Goal: Task Accomplishment & Management: Use online tool/utility

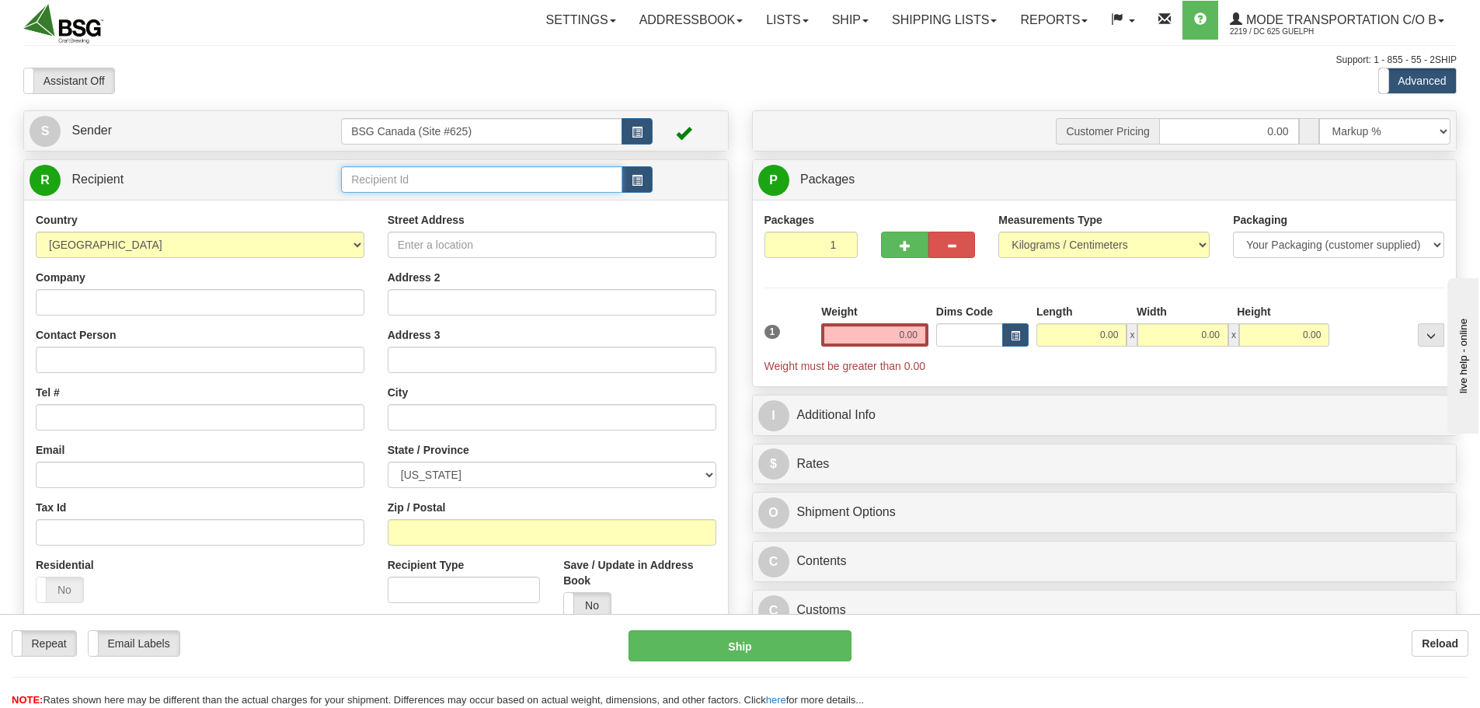
click at [486, 183] on input "text" at bounding box center [481, 179] width 281 height 26
click at [488, 198] on div "TWO WATER" at bounding box center [479, 203] width 266 height 17
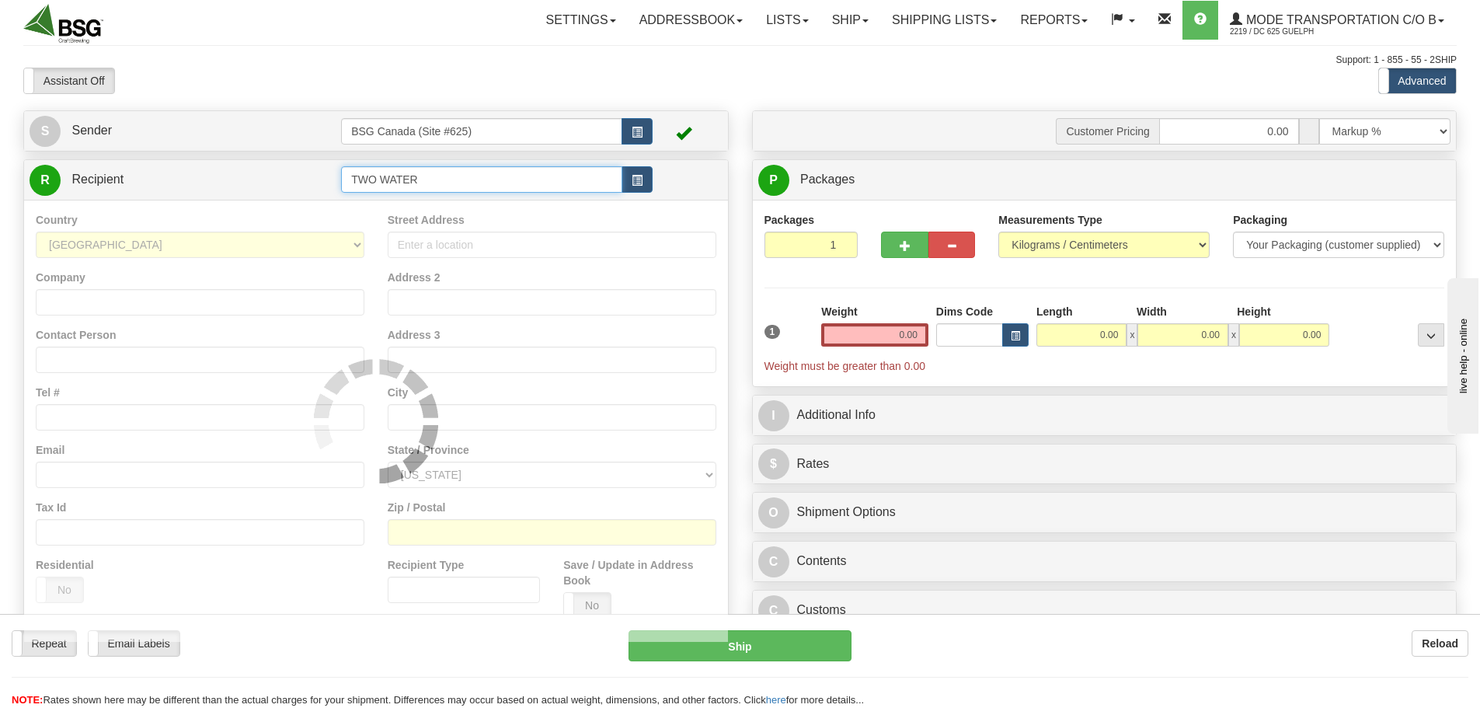
type input "TWO WATER"
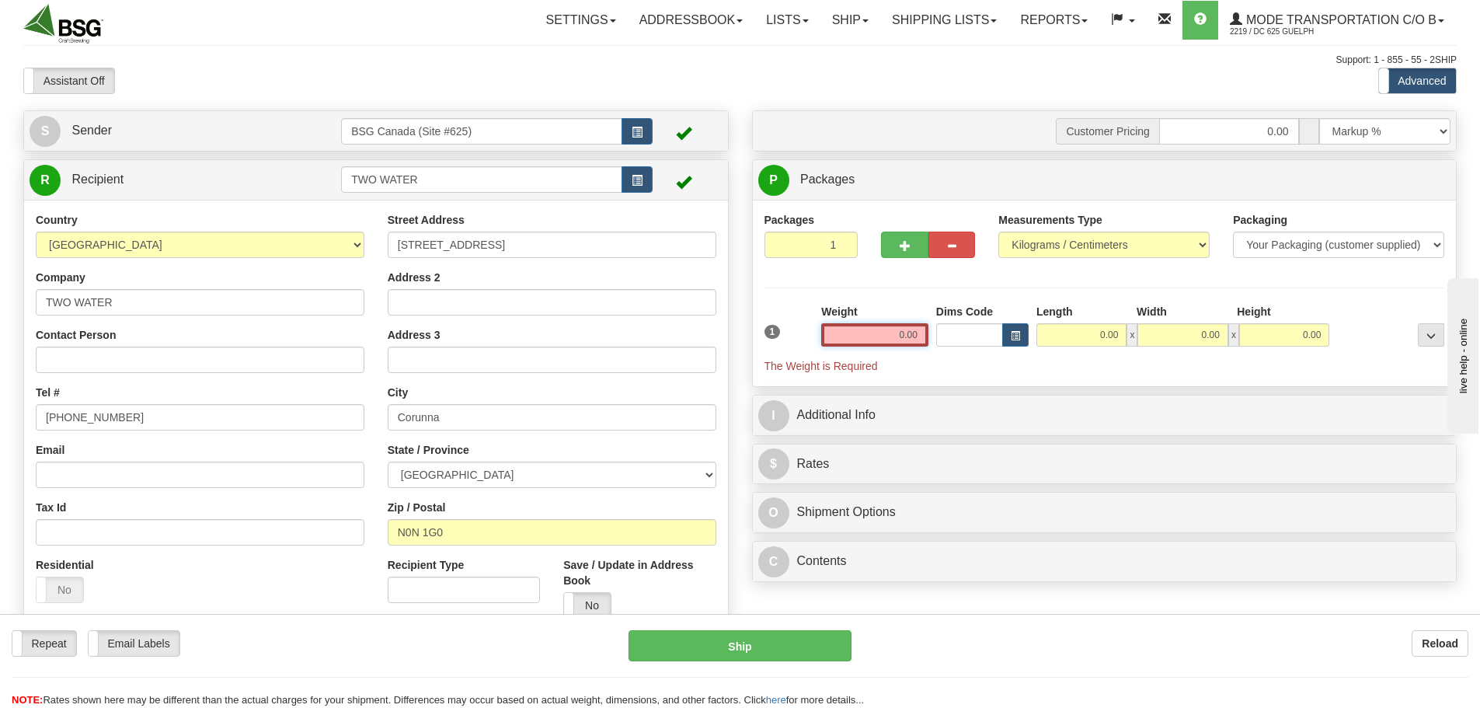
drag, startPoint x: 888, startPoint y: 332, endPoint x: 981, endPoint y: 344, distance: 93.9
click at [980, 343] on div "1 Weight 0.00 Dims Code 0.00" at bounding box center [1104, 339] width 688 height 70
paste input "67.5079"
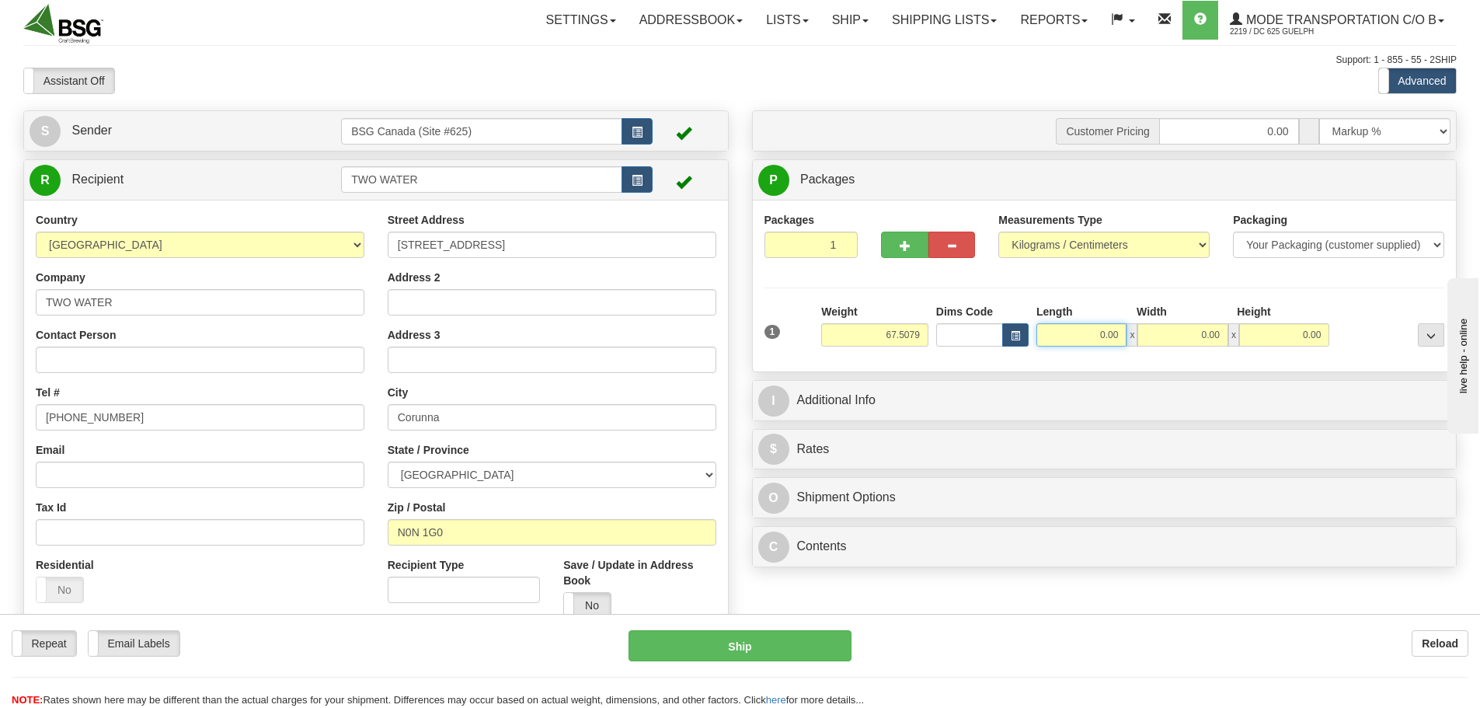
type input "67.51"
click at [1076, 338] on input "0.00" at bounding box center [1081, 334] width 90 height 23
type input "15.00"
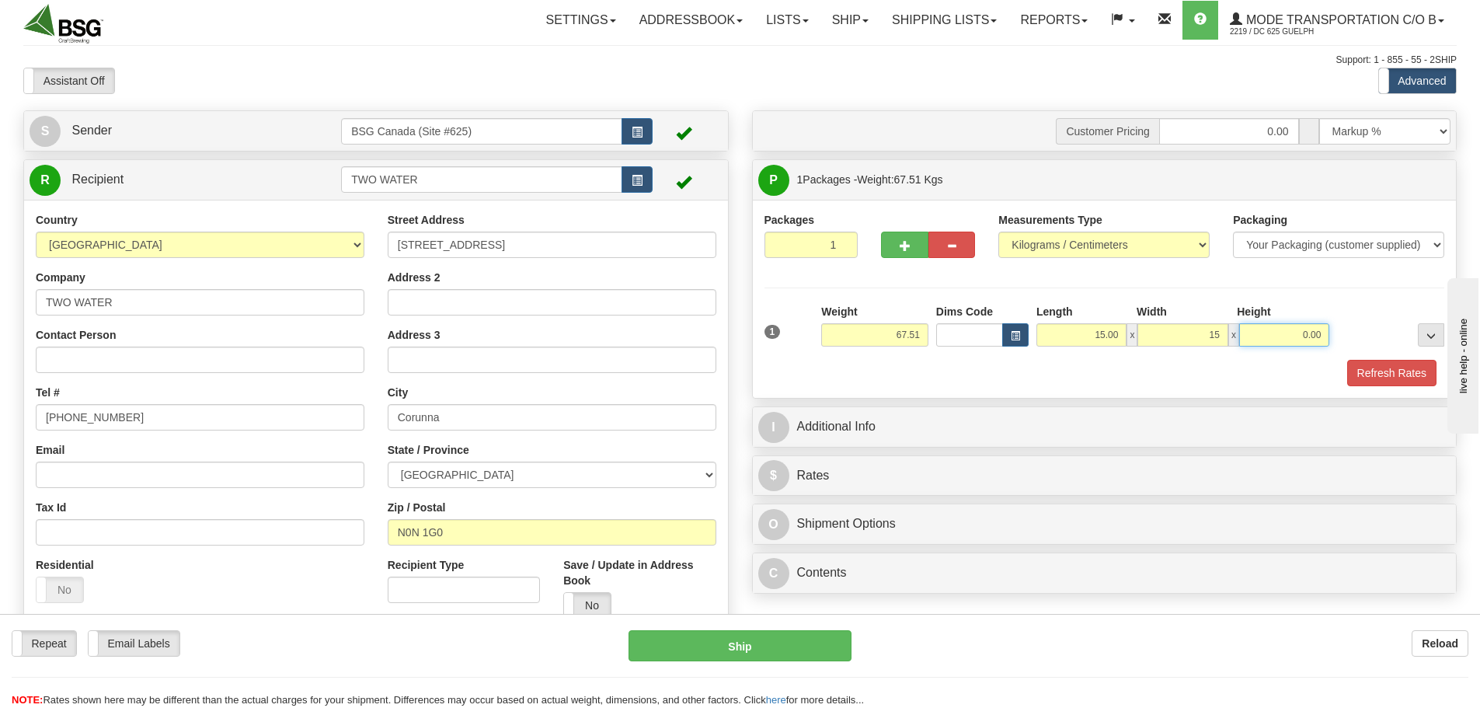
type input "15.00"
click at [1345, 360] on div "Refresh Rates" at bounding box center [1104, 373] width 688 height 26
click at [1358, 365] on button "Refresh Rates" at bounding box center [1391, 373] width 89 height 26
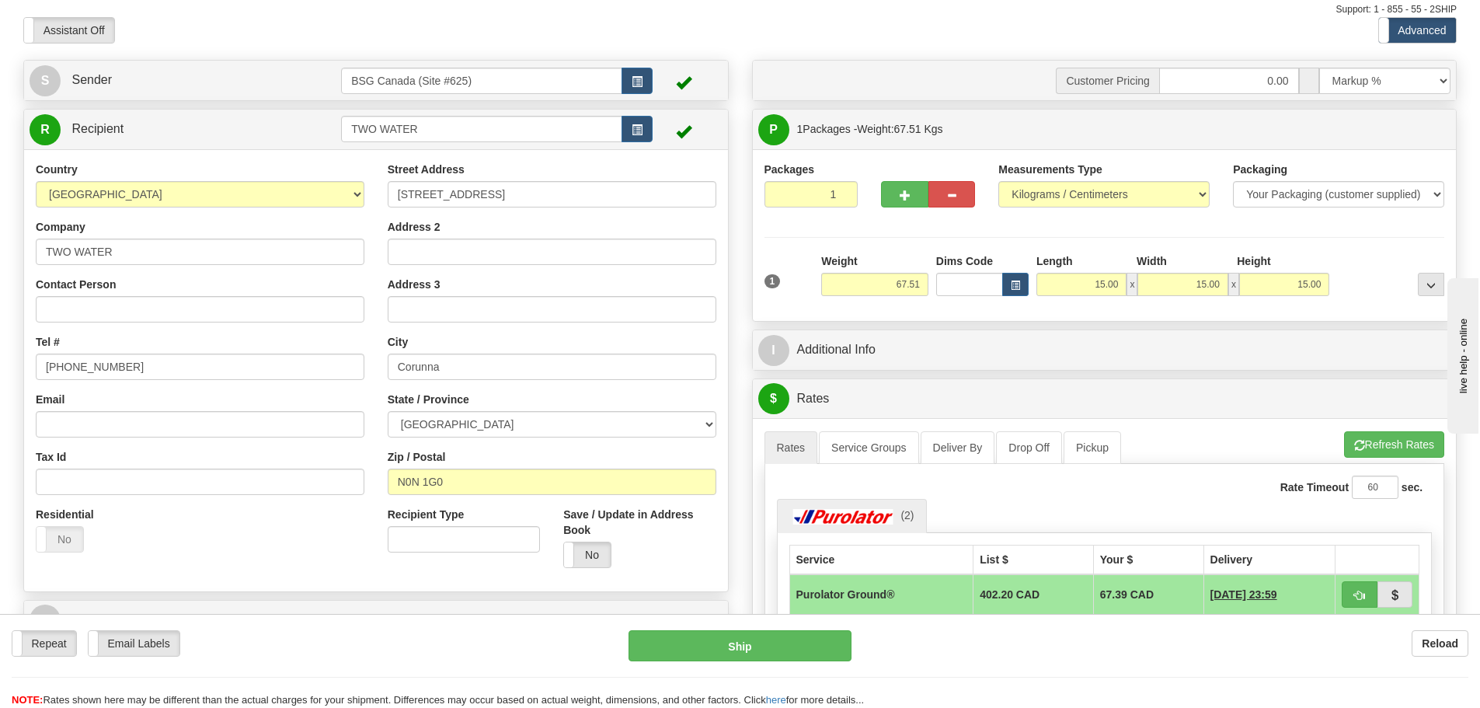
scroll to position [78, 0]
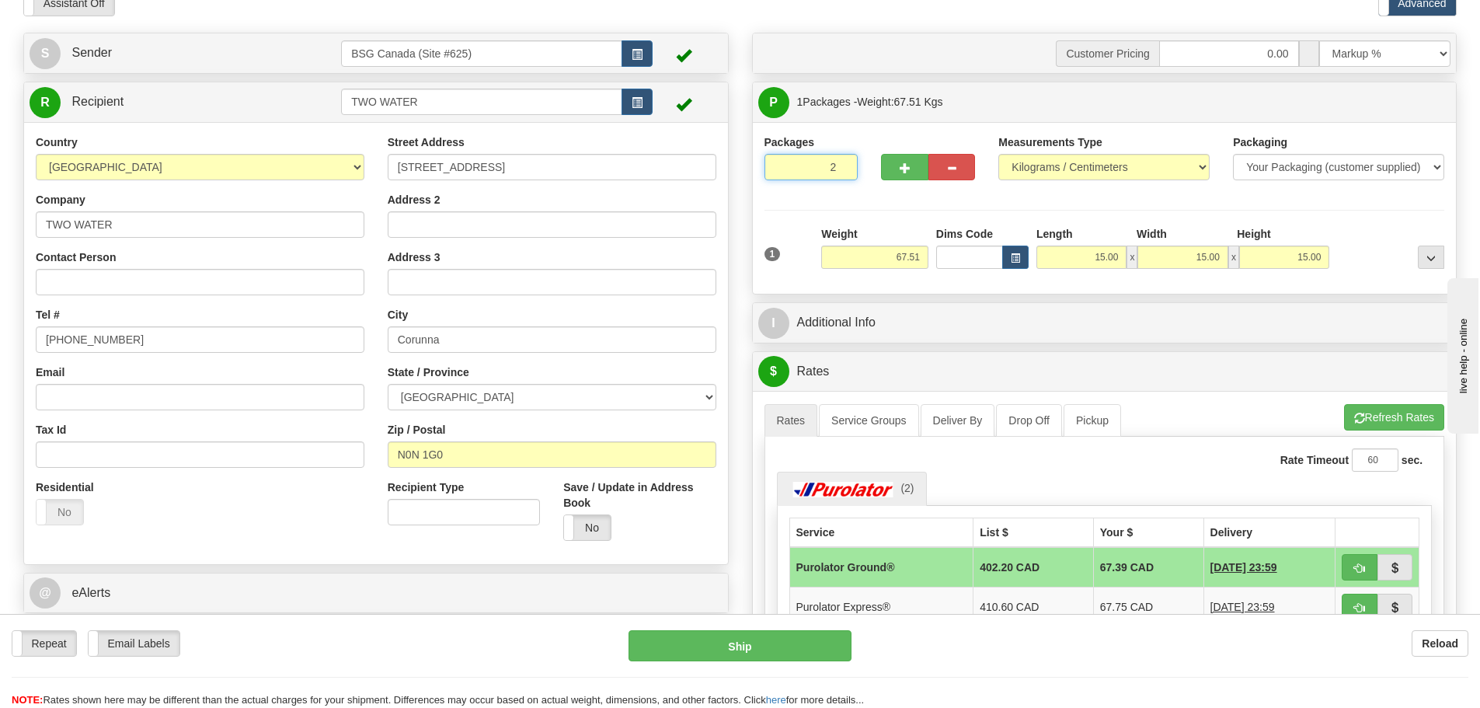
click at [841, 160] on input "2" at bounding box center [811, 167] width 94 height 26
type input "3"
click at [841, 160] on input "3" at bounding box center [811, 167] width 94 height 26
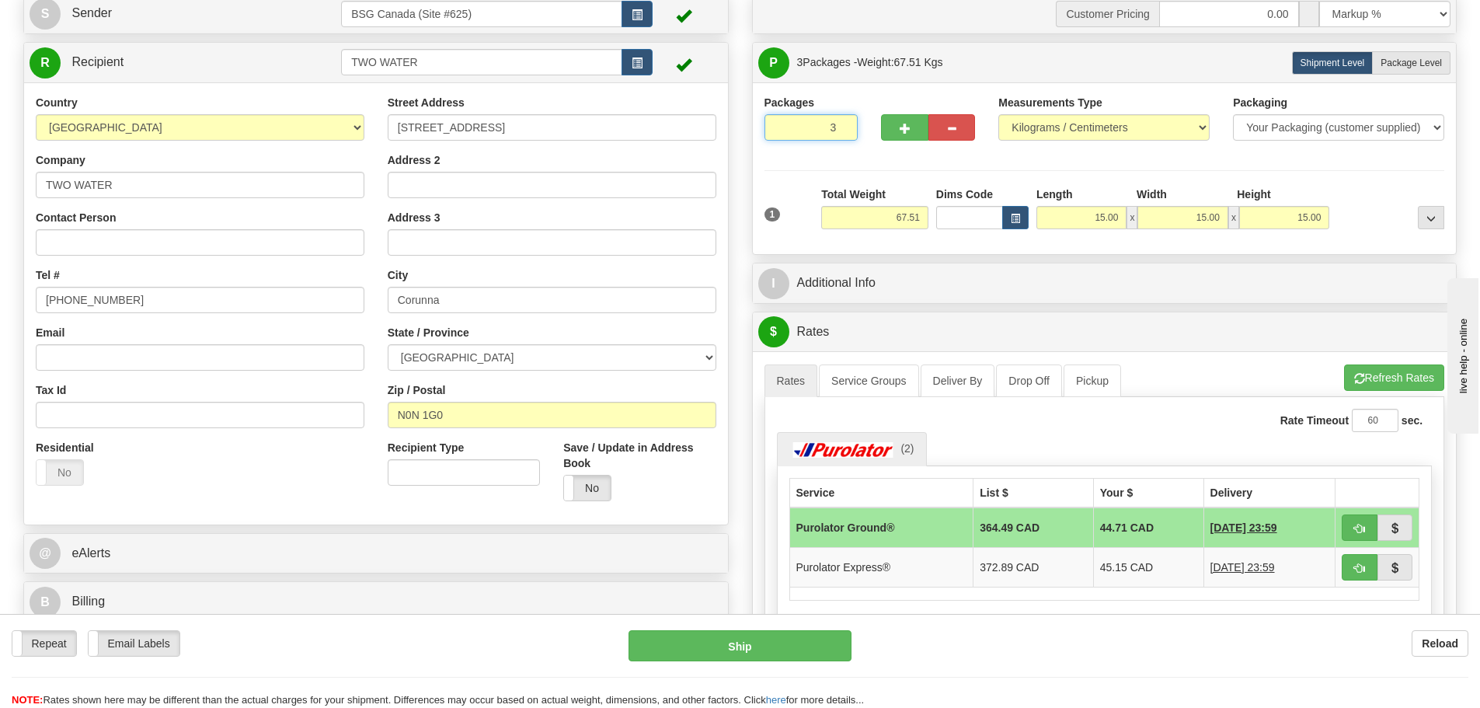
scroll to position [155, 0]
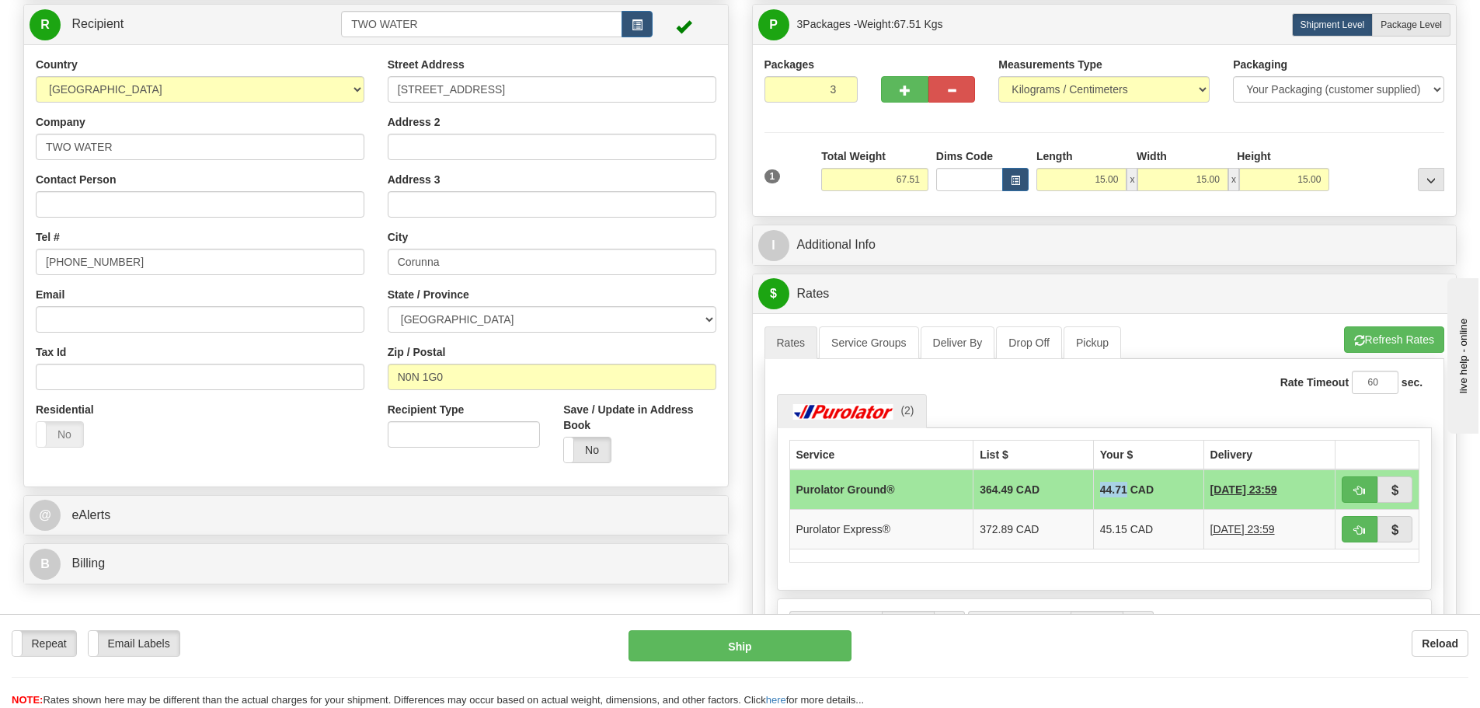
drag, startPoint x: 1081, startPoint y: 487, endPoint x: 1111, endPoint y: 492, distance: 29.9
click at [1111, 492] on td "44.71 CAD" at bounding box center [1148, 489] width 110 height 40
copy td "44.71"
